Goal: Task Accomplishment & Management: Manage account settings

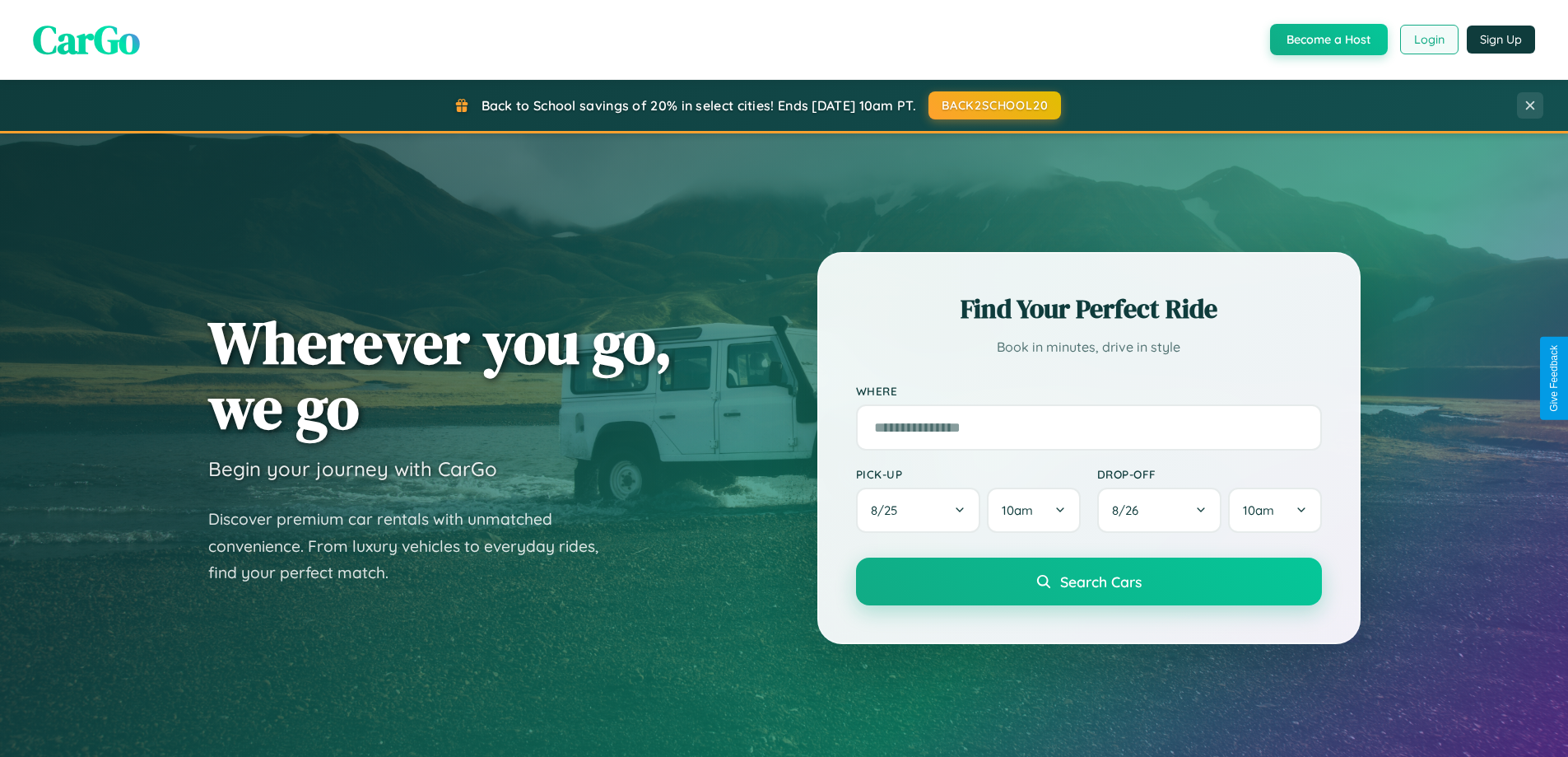
click at [1428, 40] on button "Login" at bounding box center [1430, 40] width 59 height 29
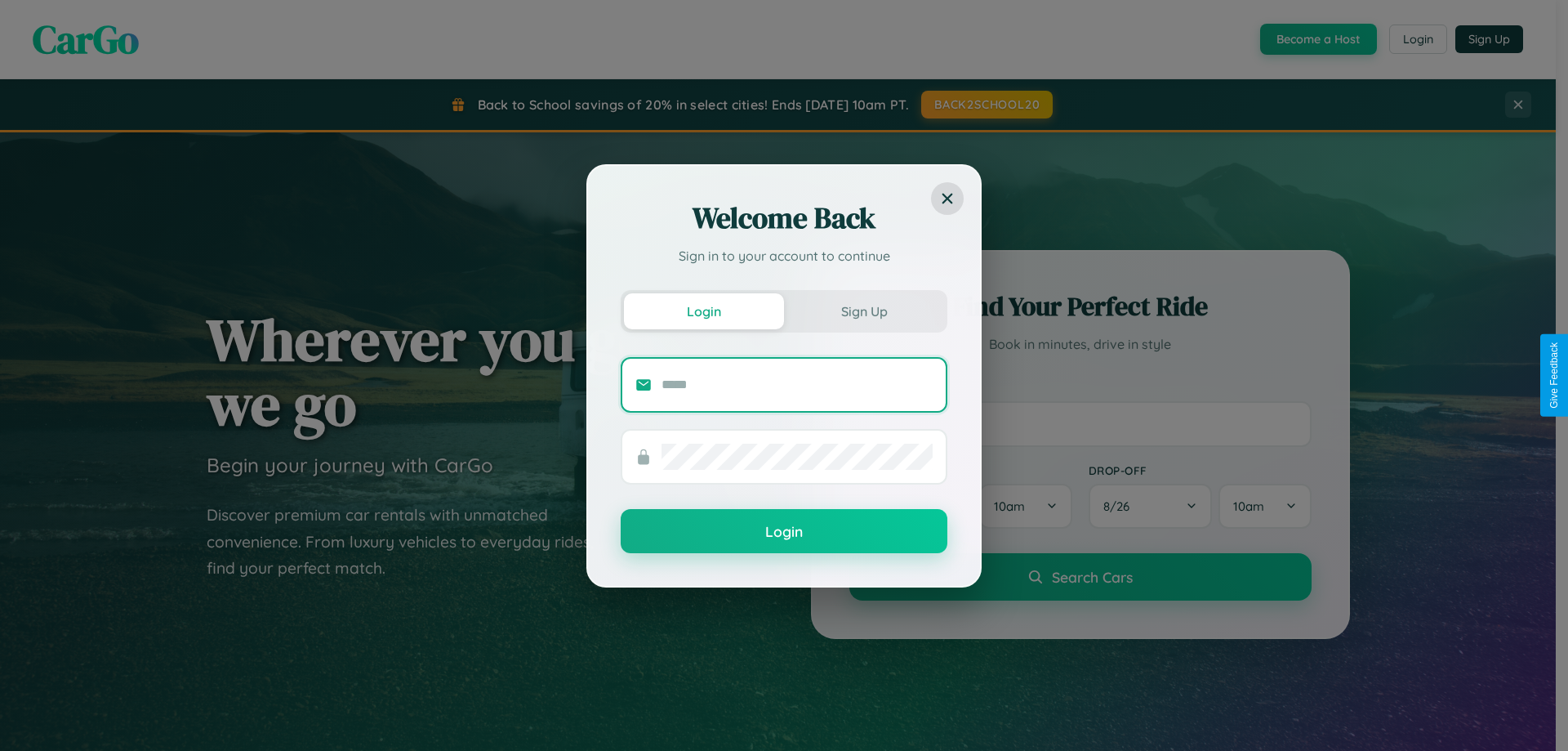
click at [797, 384] on input "text" at bounding box center [797, 385] width 271 height 26
type input "**********"
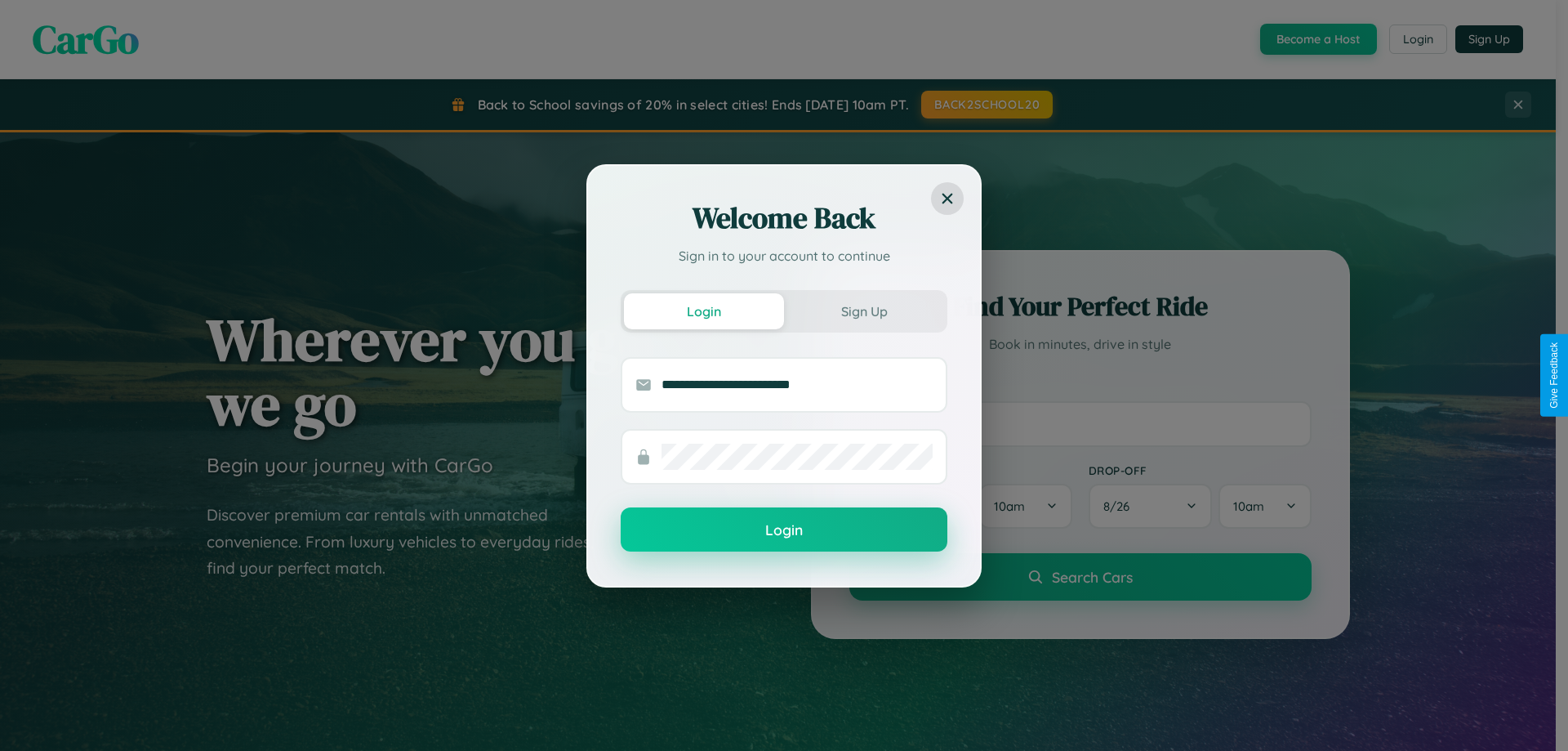
click at [784, 530] on button "Login" at bounding box center [783, 529] width 326 height 44
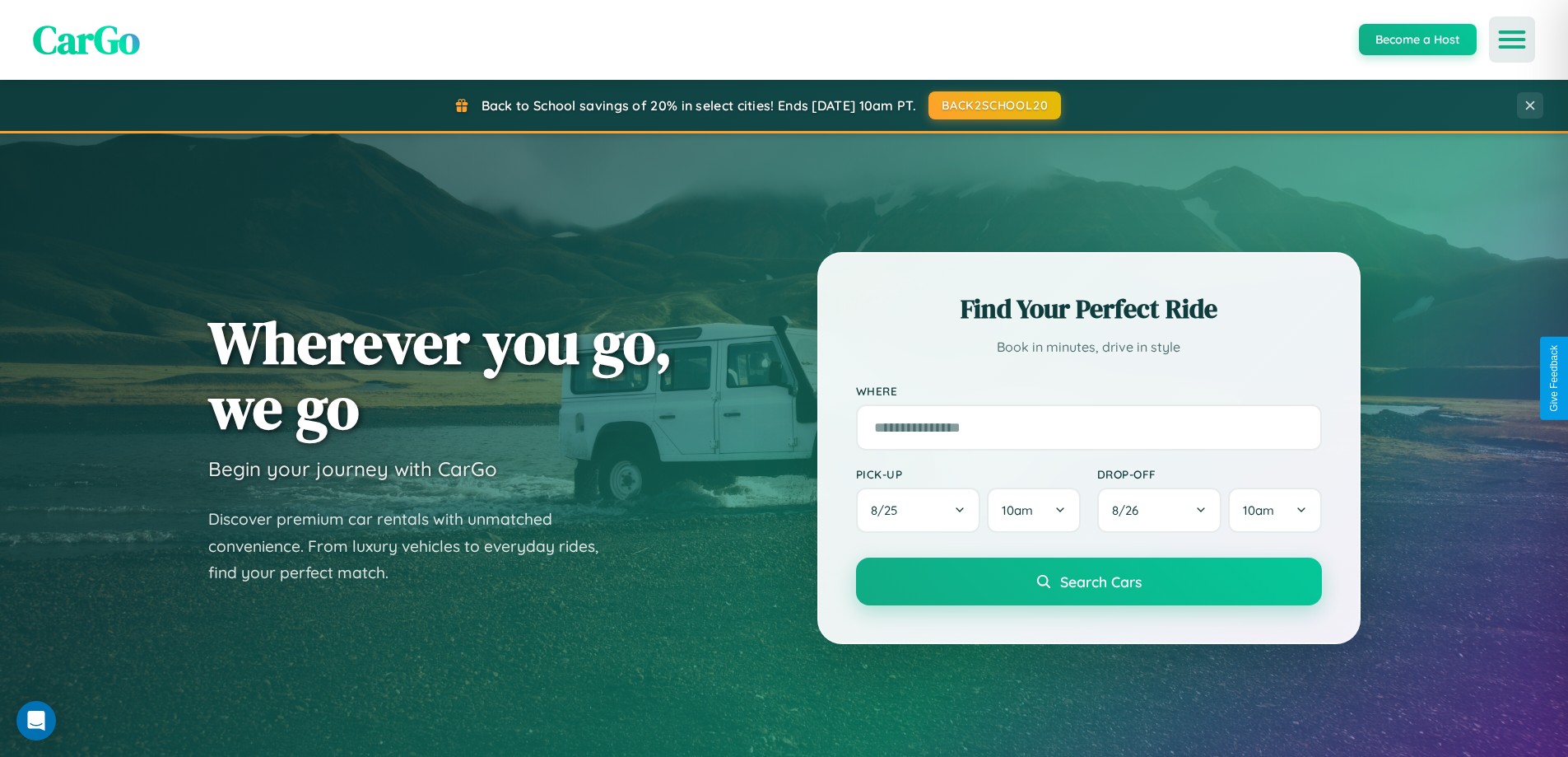
click at [1512, 40] on icon "Open menu" at bounding box center [1513, 39] width 24 height 15
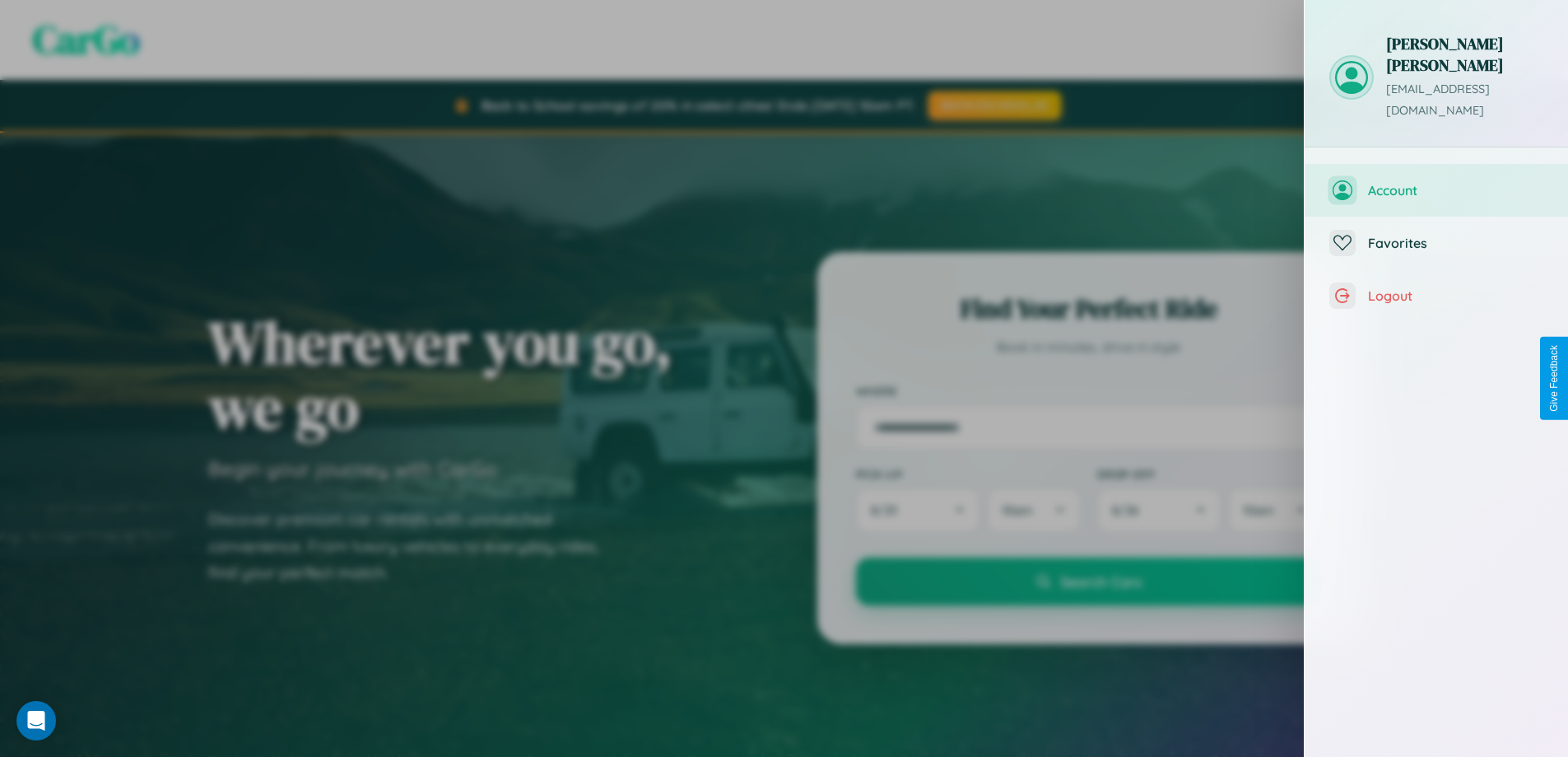
click at [1437, 182] on span "Account" at bounding box center [1456, 190] width 175 height 16
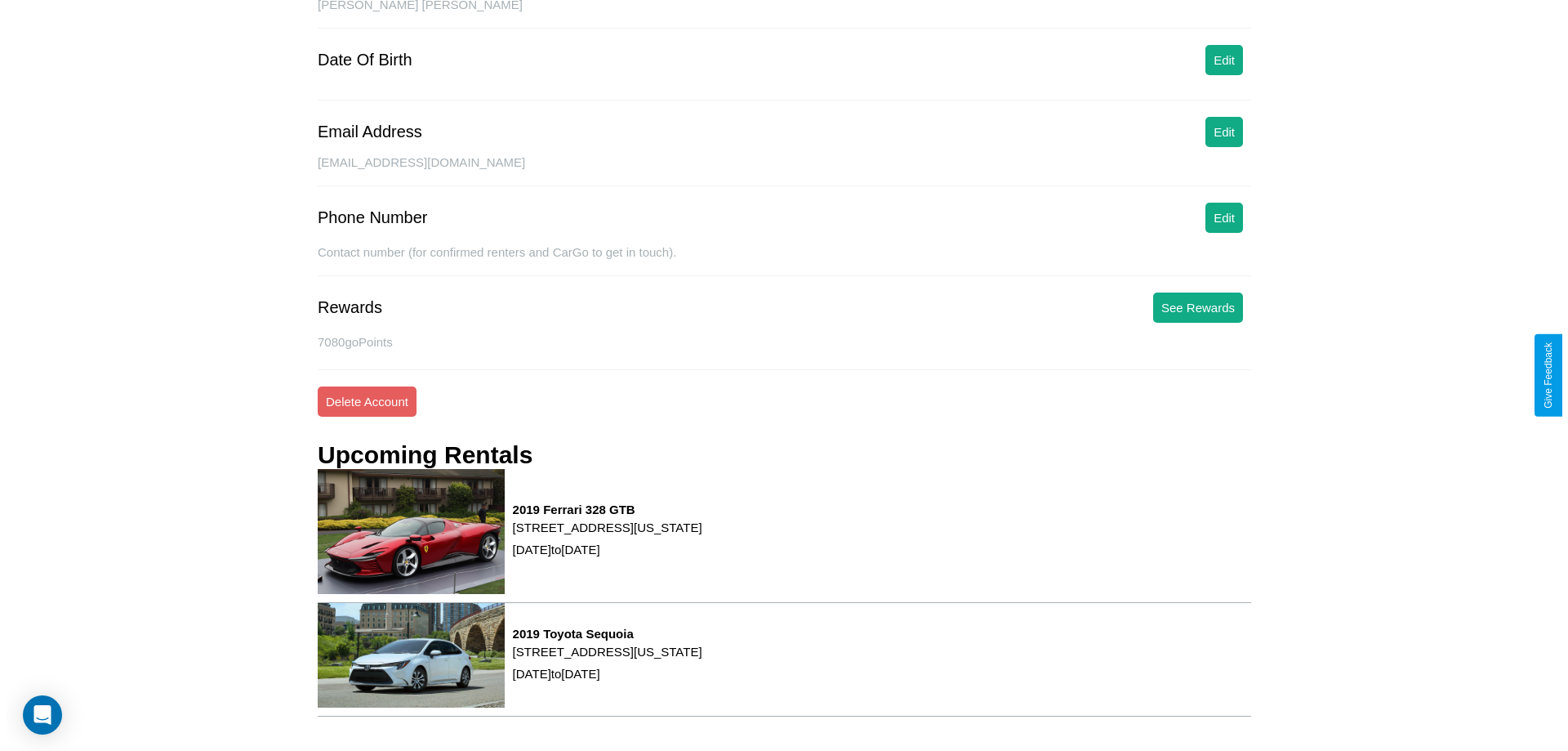
scroll to position [207, 0]
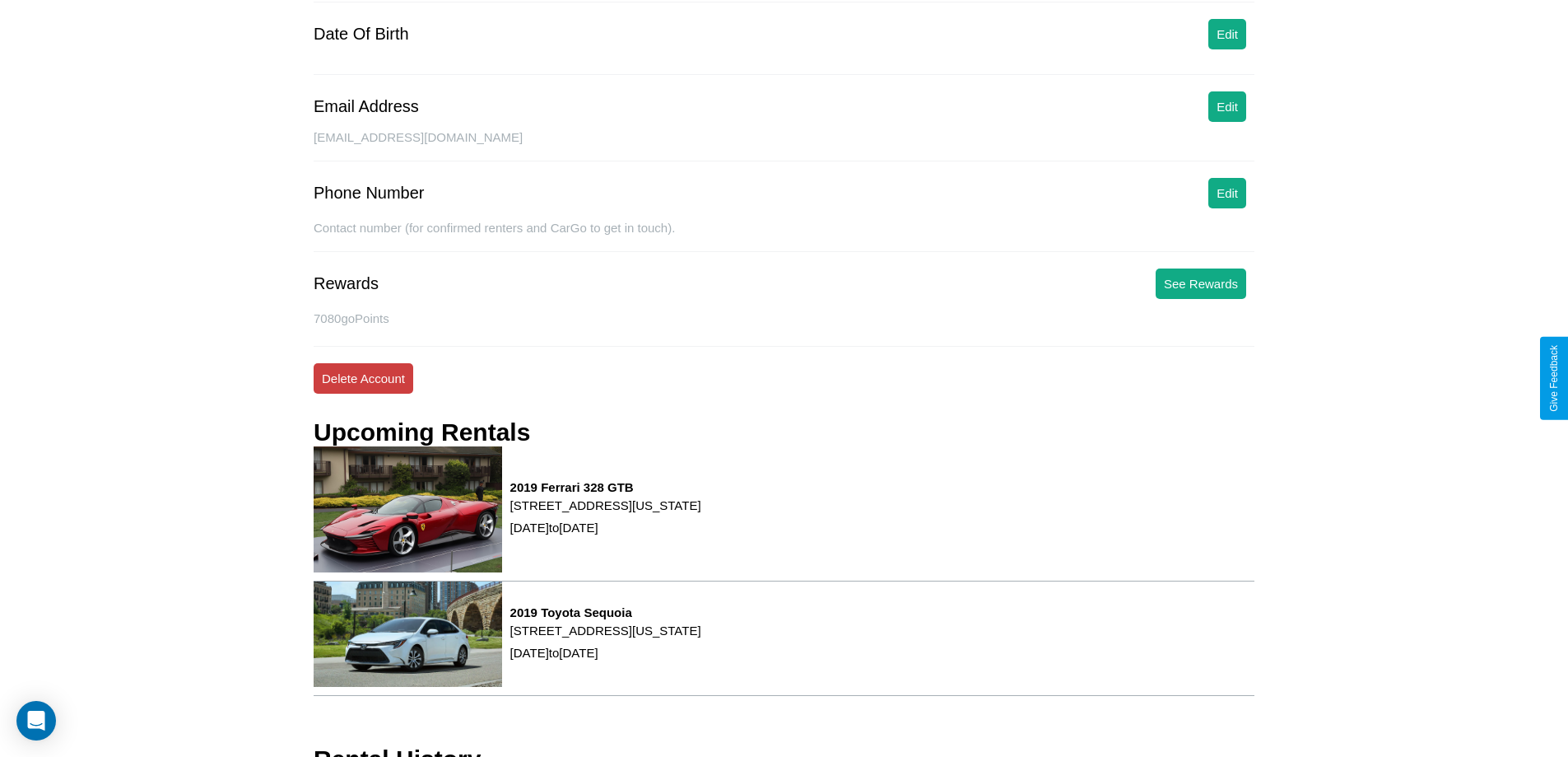
click at [363, 378] on button "Delete Account" at bounding box center [363, 378] width 99 height 30
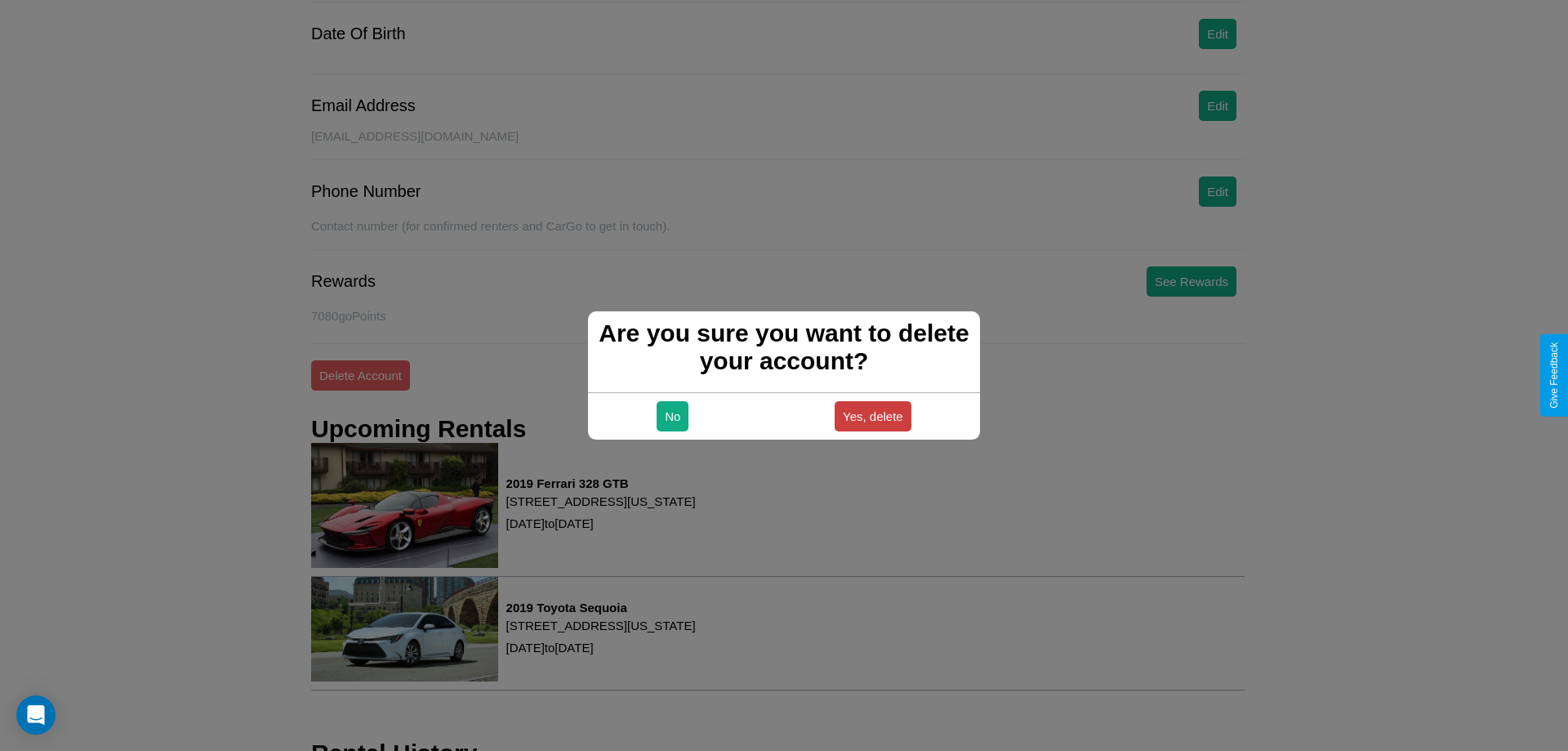
click at [872, 416] on button "Yes, delete" at bounding box center [873, 416] width 77 height 30
